Goal: Information Seeking & Learning: Learn about a topic

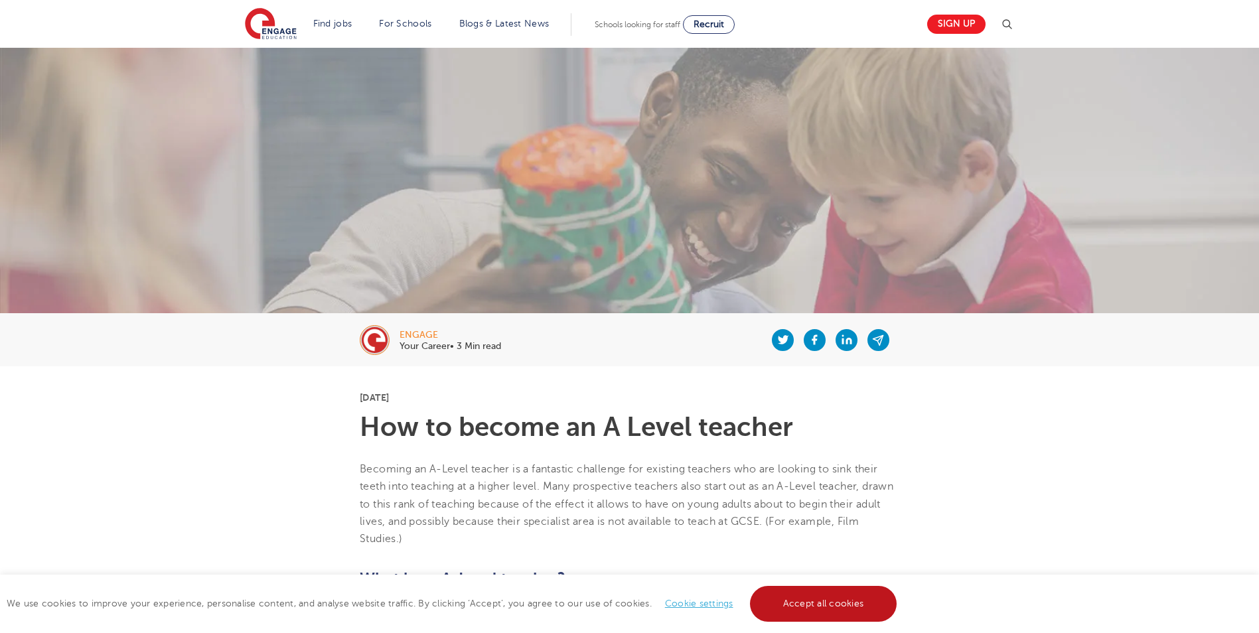
click at [848, 606] on link "Accept all cookies" at bounding box center [823, 604] width 147 height 36
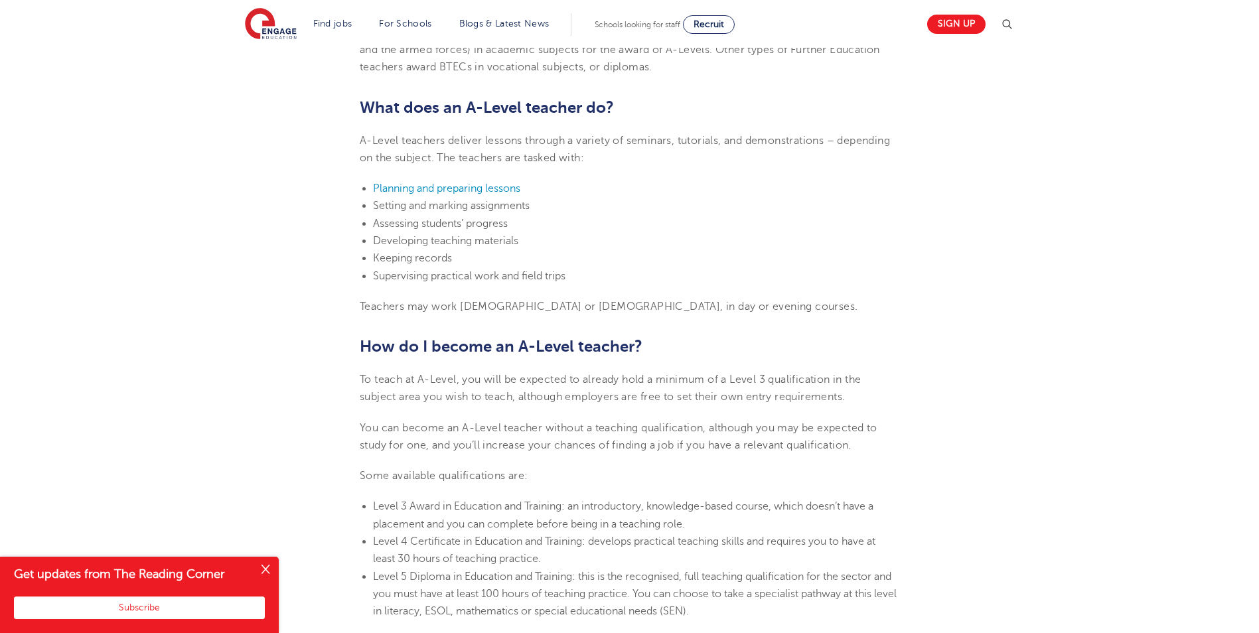
scroll to position [663, 0]
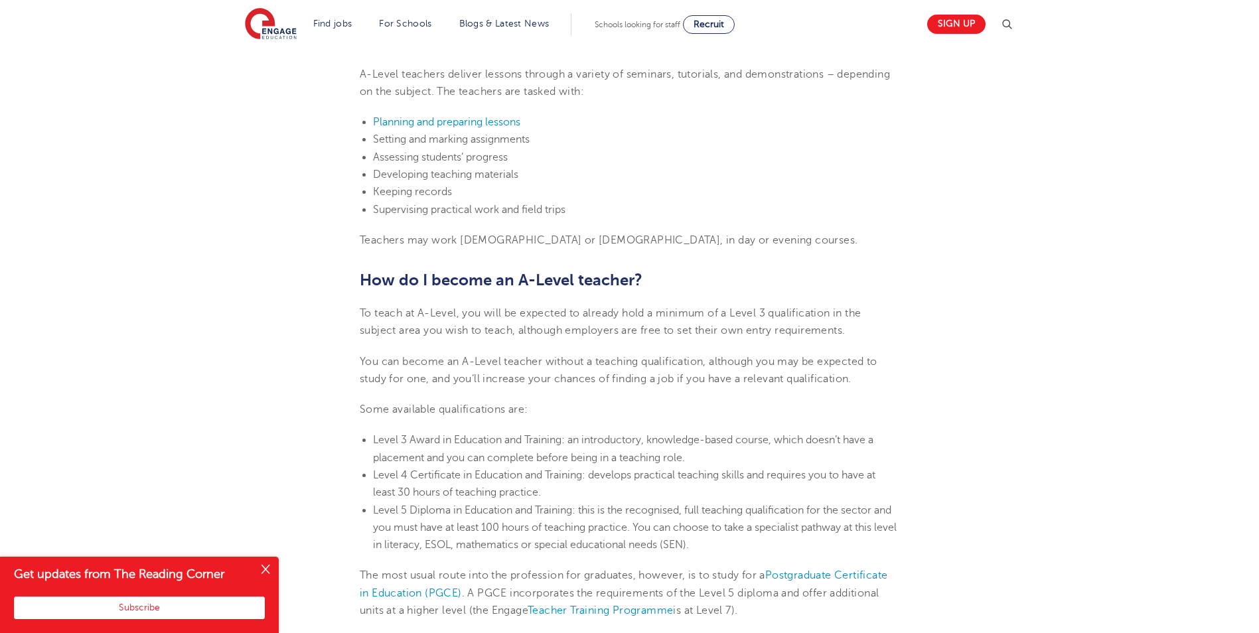
click at [274, 569] on button "Close" at bounding box center [265, 570] width 27 height 27
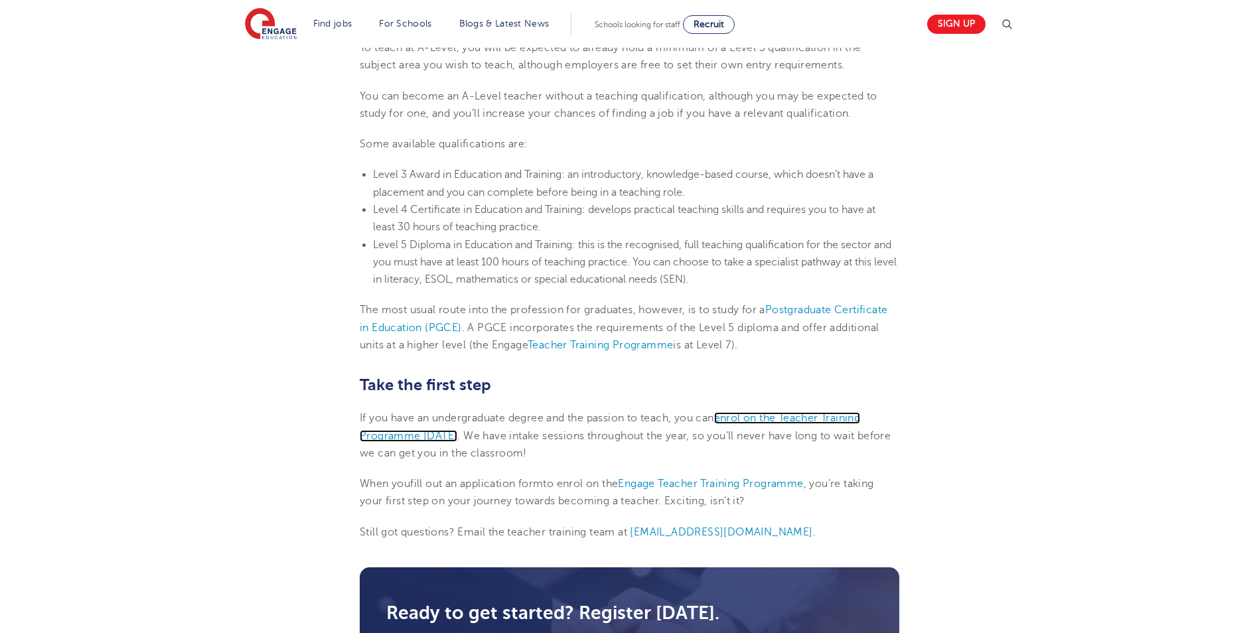
scroll to position [862, 0]
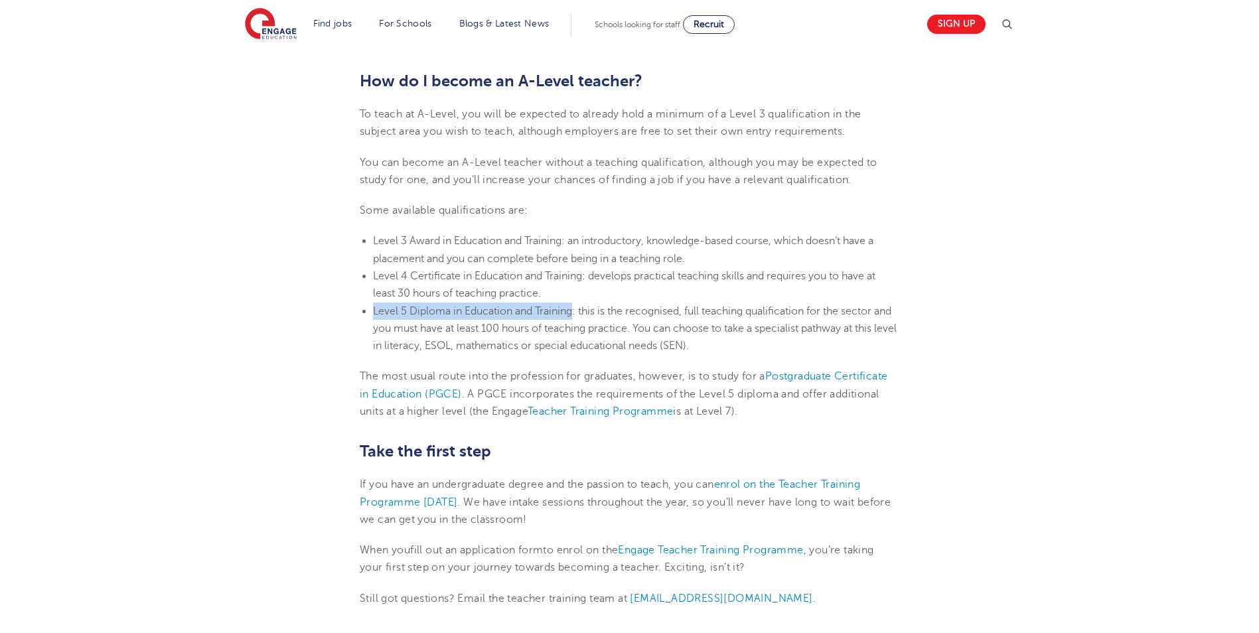
drag, startPoint x: 373, startPoint y: 314, endPoint x: 575, endPoint y: 312, distance: 201.7
click at [572, 312] on span "Level 5 Diploma in Education and Training" at bounding box center [472, 311] width 199 height 12
copy span "Level 5 Diploma in Education and Training"
click at [300, 226] on section "[DATE] How to become an A Level teacher Becoming an A-Level teacher is a fantas…" at bounding box center [629, 185] width 805 height 1363
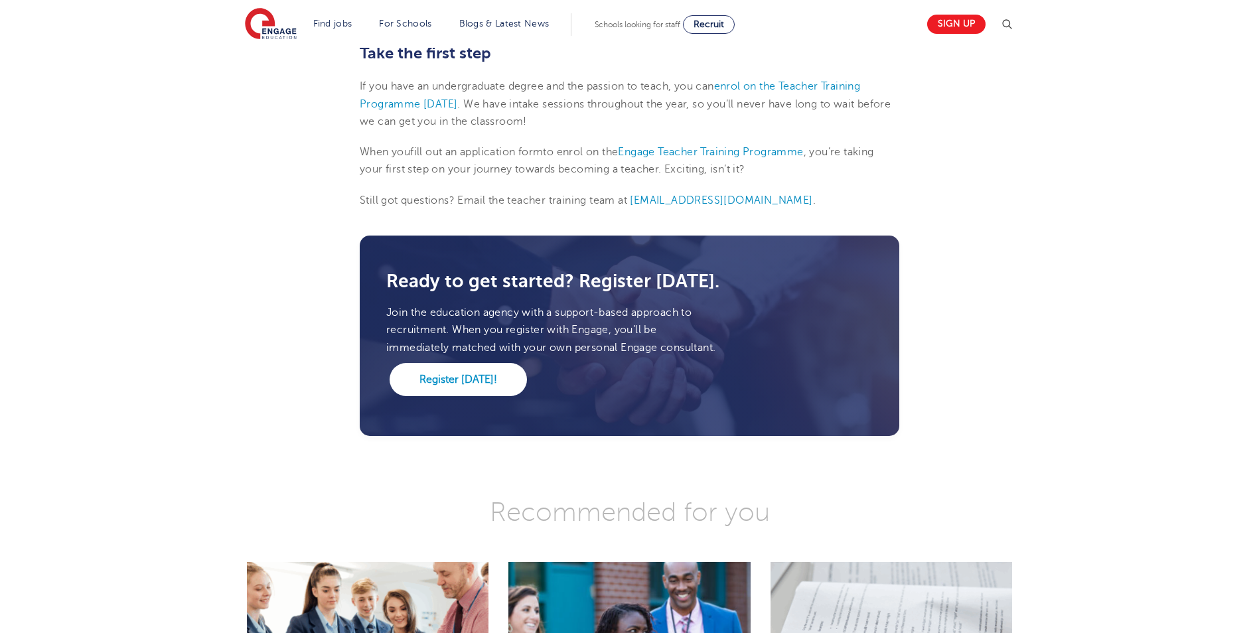
scroll to position [1526, 0]
